Goal: Register for event/course

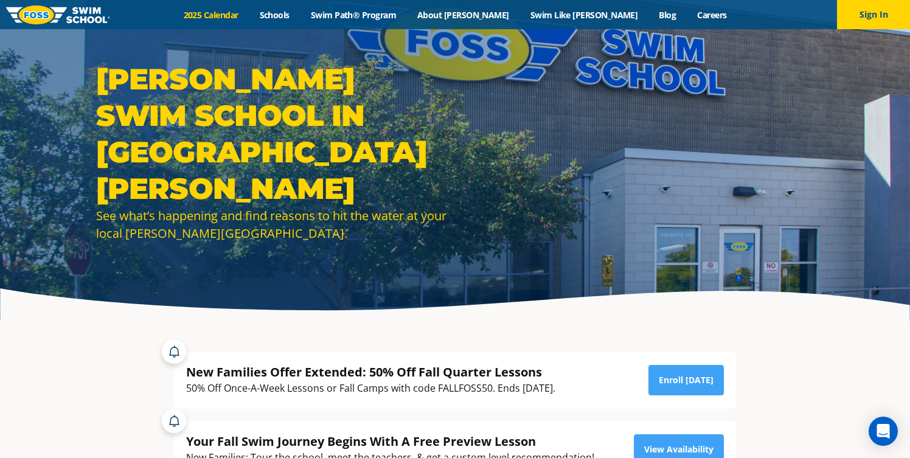
click at [249, 13] on link "2025 Calendar" at bounding box center [211, 15] width 76 height 12
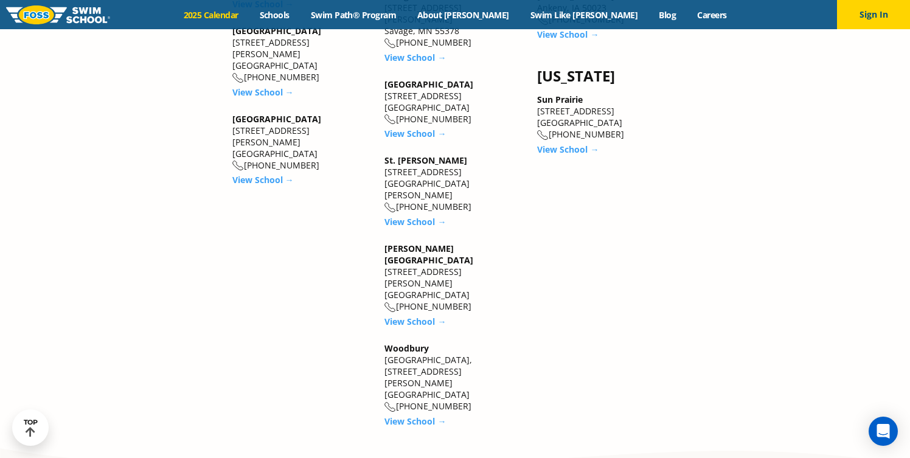
scroll to position [1744, 0]
click at [400, 215] on link "View School →" at bounding box center [414, 221] width 61 height 12
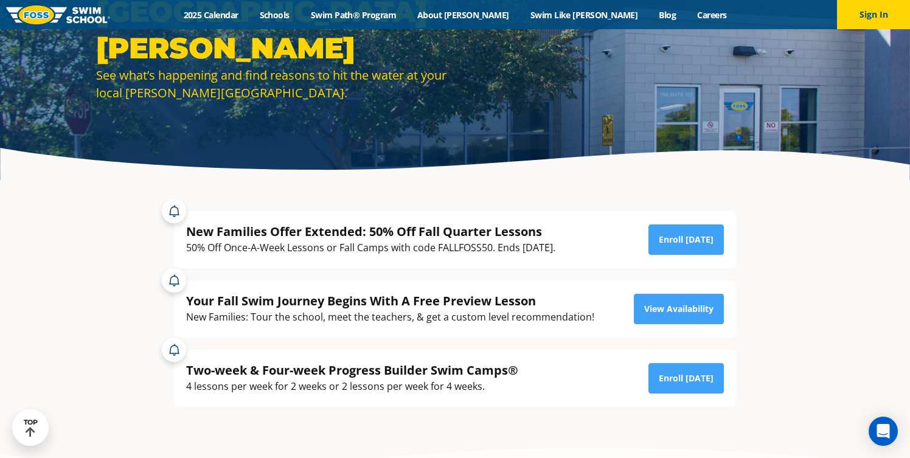
scroll to position [142, 0]
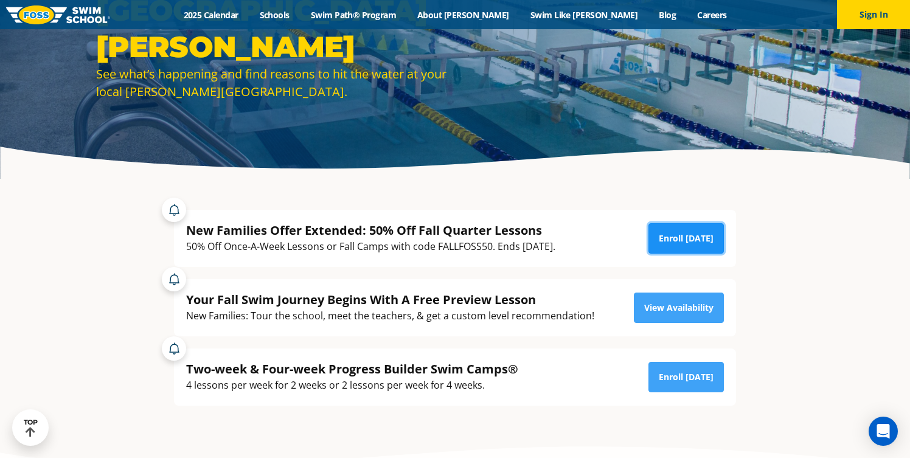
click at [682, 237] on link "Enroll [DATE]" at bounding box center [685, 238] width 75 height 30
